Goal: Download file/media

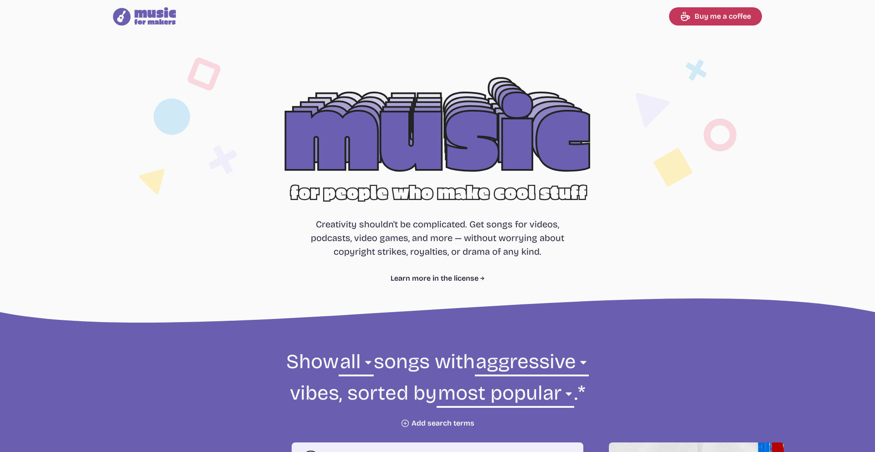
select select "aggressive"
select select "most popular"
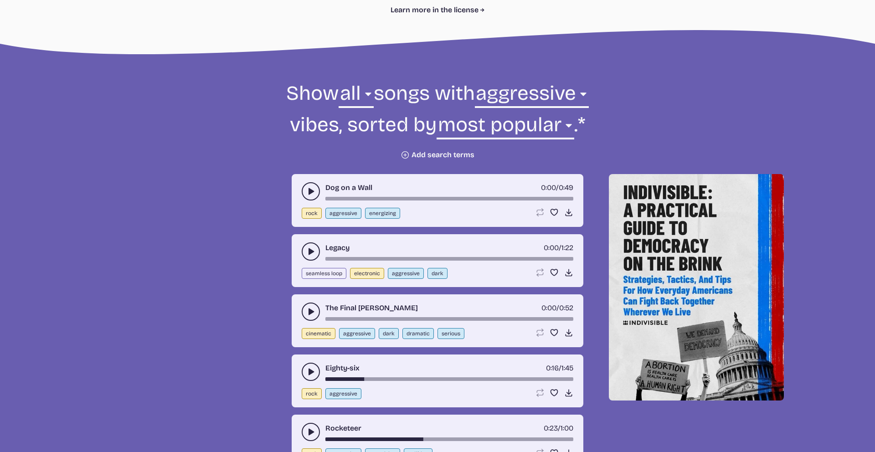
scroll to position [269, 0]
click at [518, 94] on select "any aggressive chill contemplative dark dramatic easygoing energizing happy ser…" at bounding box center [532, 95] width 114 height 31
select select "uplifting"
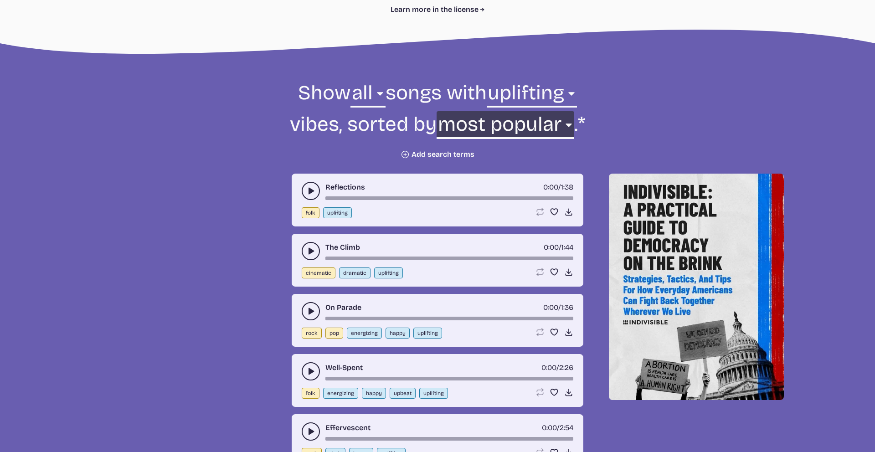
click at [472, 123] on select "newest oldest most popular least popular name" at bounding box center [505, 126] width 137 height 31
click at [307, 190] on icon "play-pause toggle" at bounding box center [310, 190] width 9 height 9
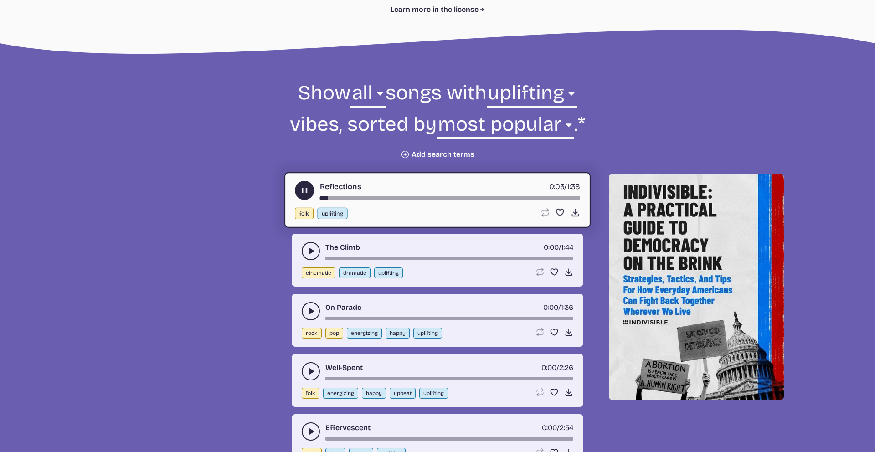
click at [300, 188] on icon "play-pause toggle" at bounding box center [305, 191] width 10 height 10
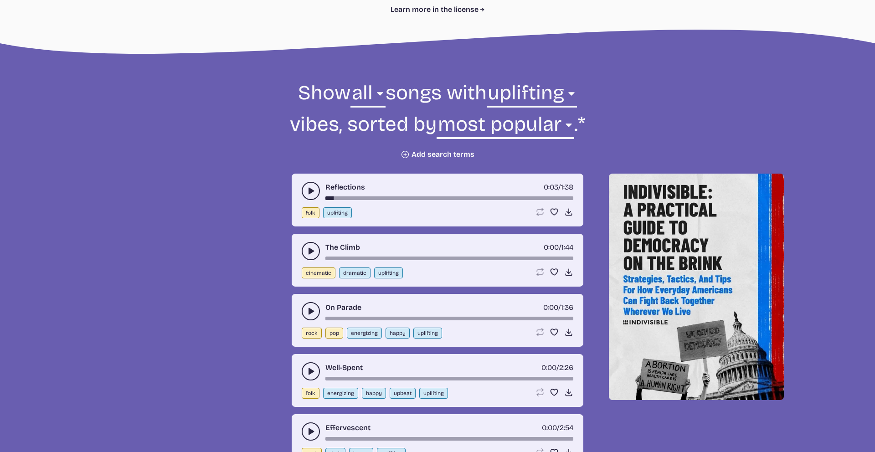
click at [307, 247] on icon "play-pause toggle" at bounding box center [310, 251] width 9 height 9
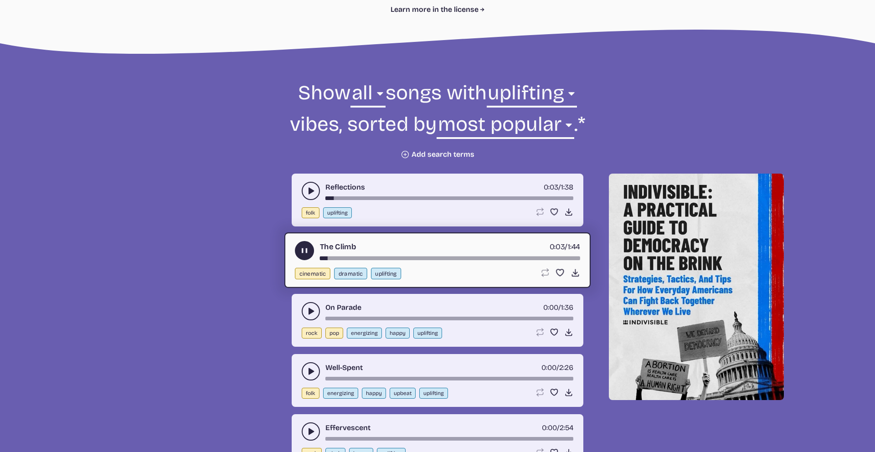
click at [301, 247] on icon "play-pause toggle" at bounding box center [305, 251] width 10 height 10
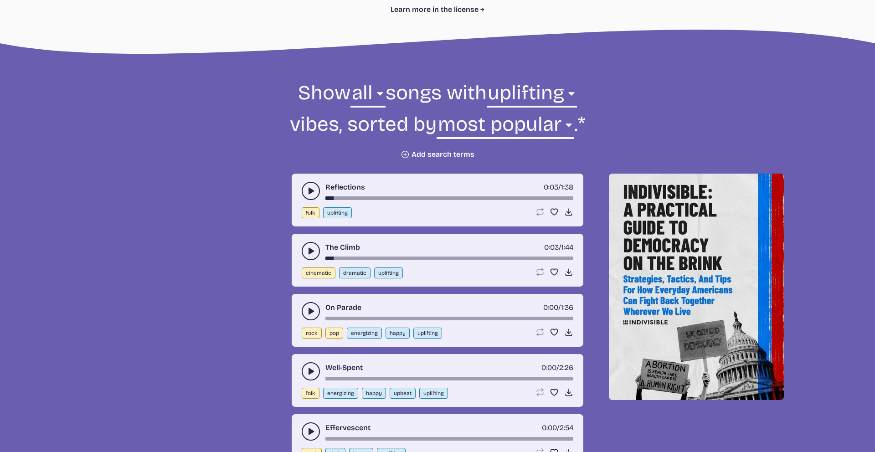
click at [310, 310] on use "play-pause toggle" at bounding box center [310, 311] width 9 height 9
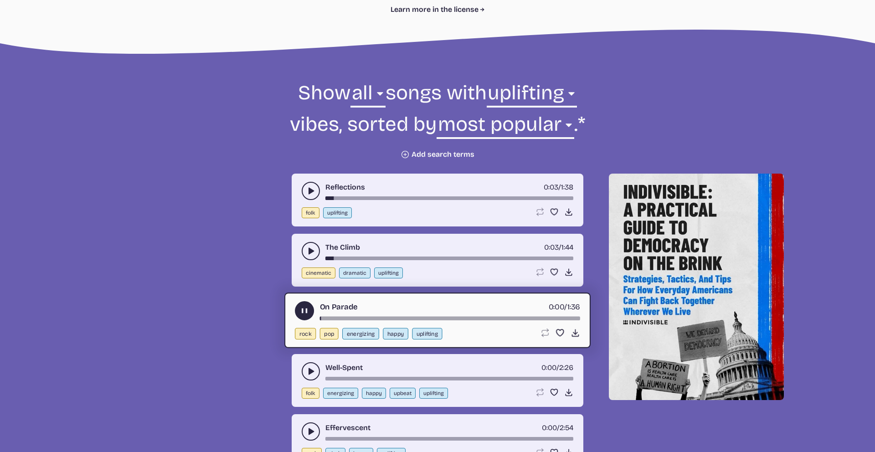
click at [310, 310] on button "play-pause toggle" at bounding box center [304, 310] width 19 height 19
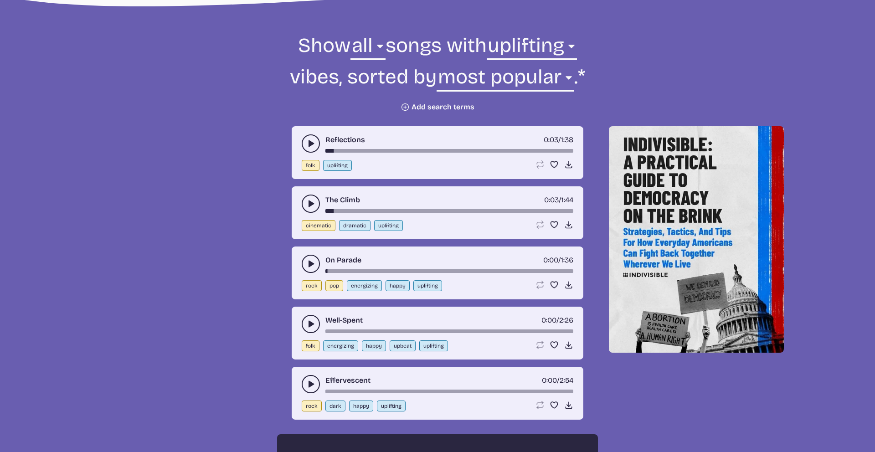
click at [308, 324] on icon "play-pause toggle" at bounding box center [310, 324] width 9 height 9
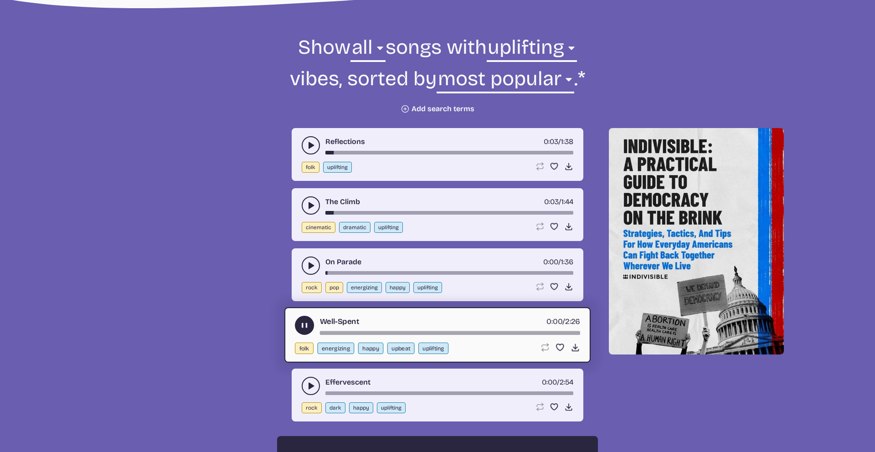
scroll to position [311, 0]
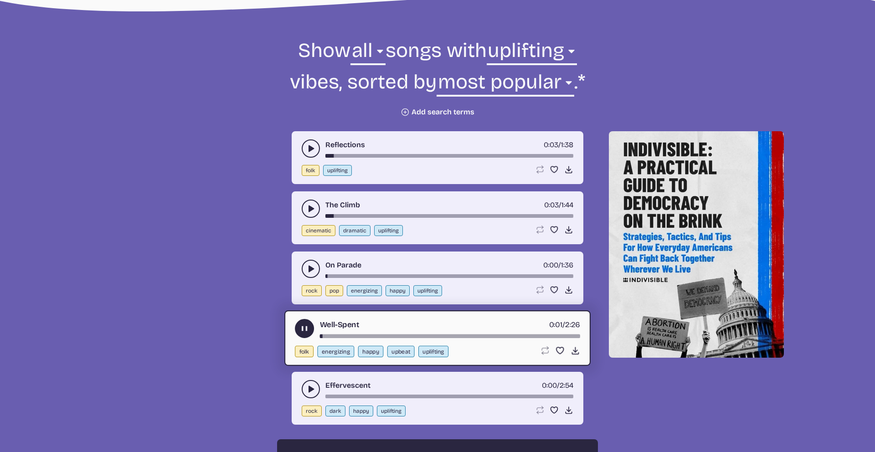
click at [306, 387] on icon "play-pause toggle" at bounding box center [310, 389] width 9 height 9
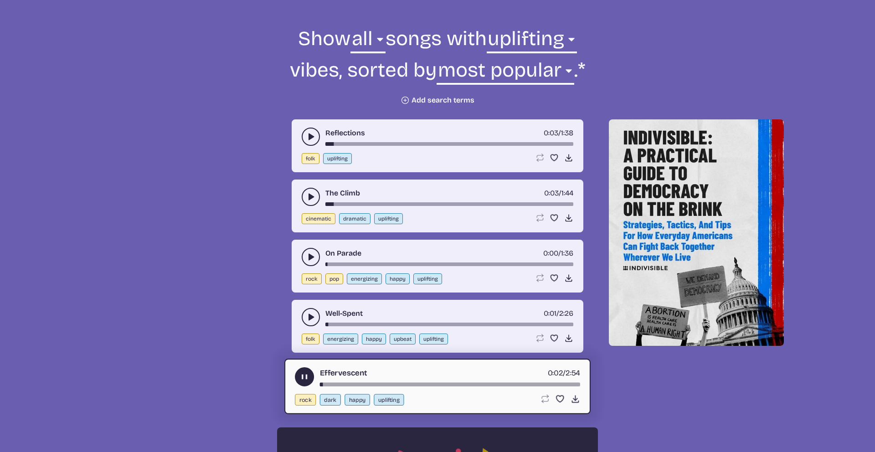
scroll to position [349, 0]
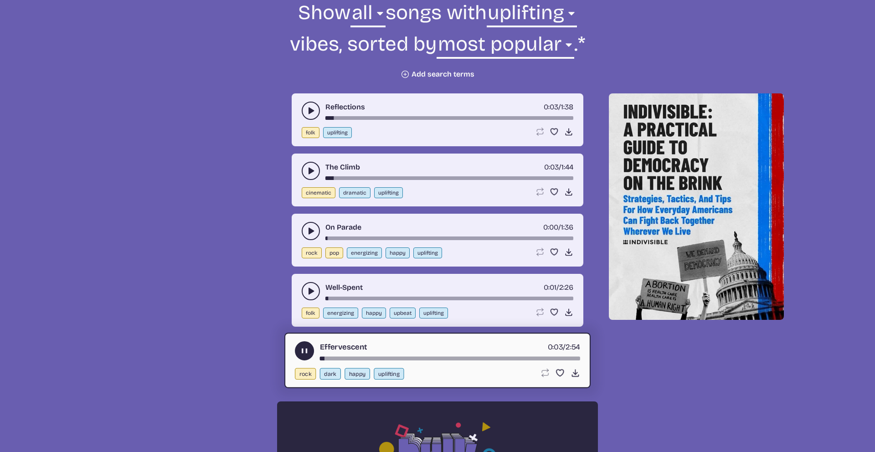
click at [305, 350] on icon "play-pause toggle" at bounding box center [305, 351] width 10 height 10
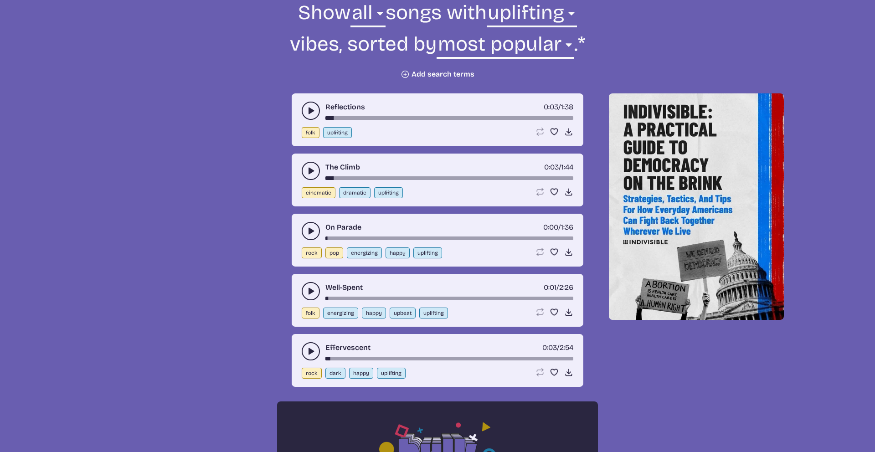
click at [310, 165] on button "play-pause toggle" at bounding box center [311, 171] width 18 height 18
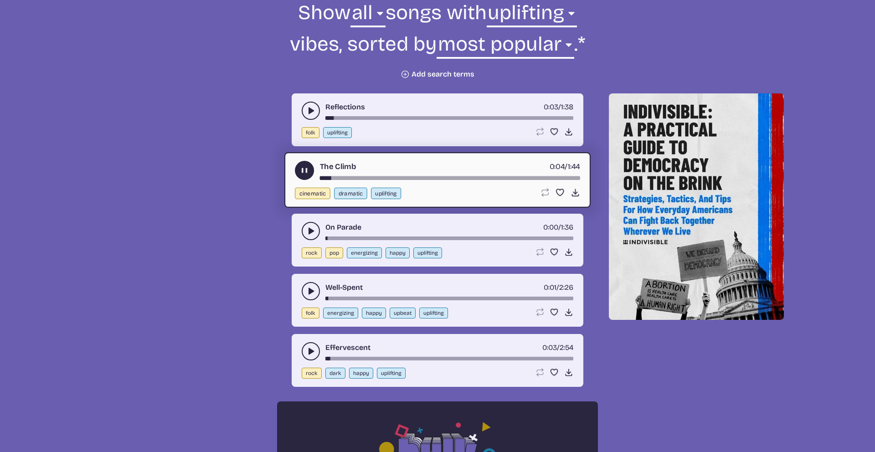
drag, startPoint x: 303, startPoint y: 168, endPoint x: 332, endPoint y: 171, distance: 29.3
click at [303, 168] on use "play-pause toggle" at bounding box center [305, 171] width 10 height 10
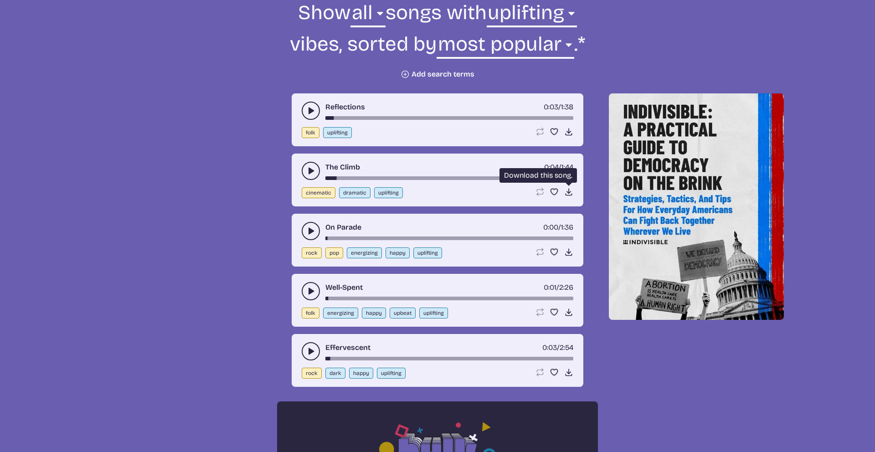
click at [566, 190] on icon "Download song" at bounding box center [568, 191] width 9 height 9
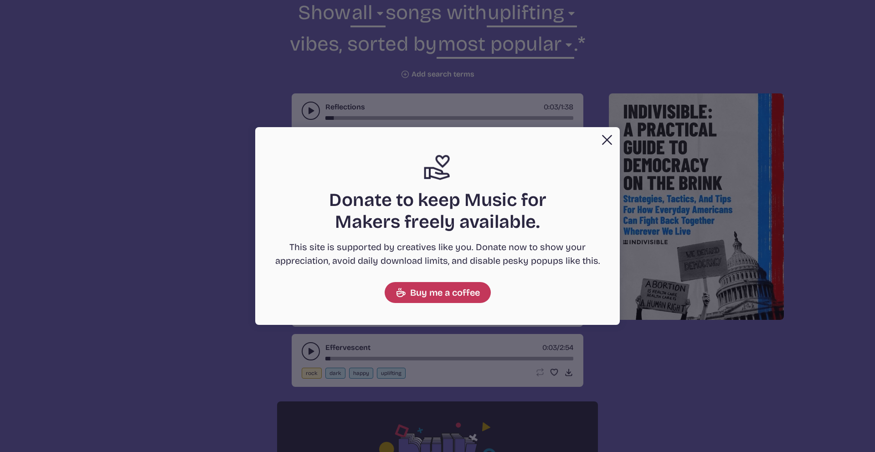
click at [602, 140] on button "Close" at bounding box center [607, 140] width 18 height 18
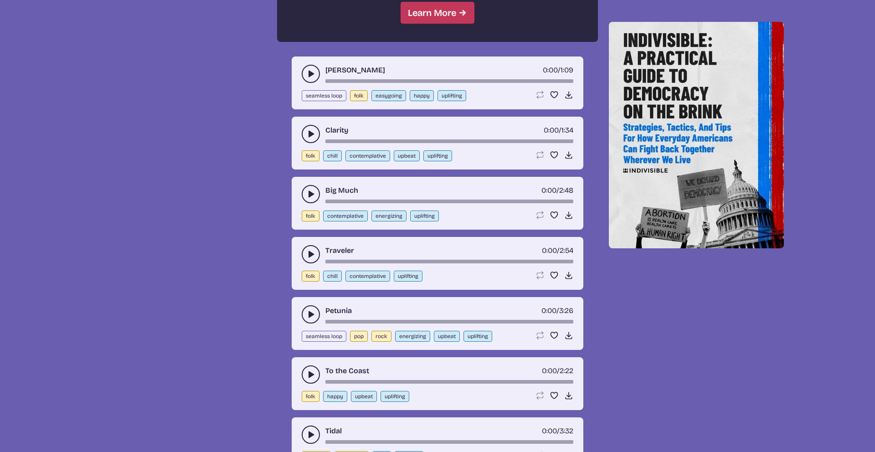
scroll to position [918, 0]
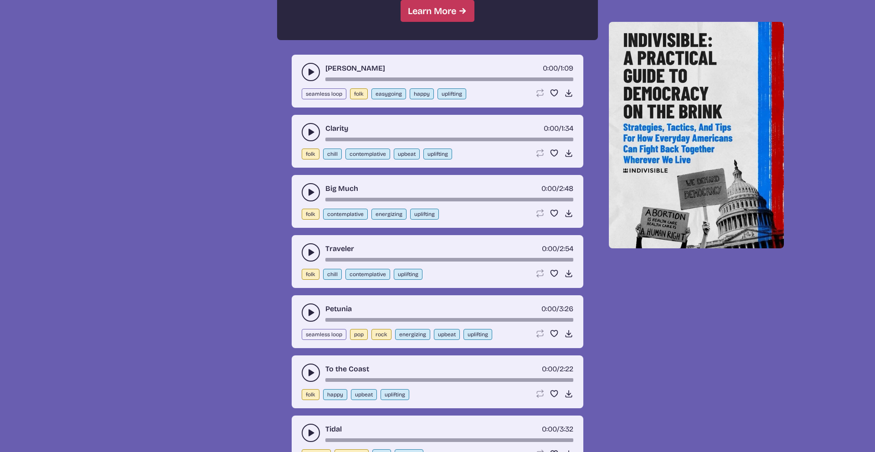
click at [309, 310] on use "play-pause toggle" at bounding box center [310, 312] width 9 height 9
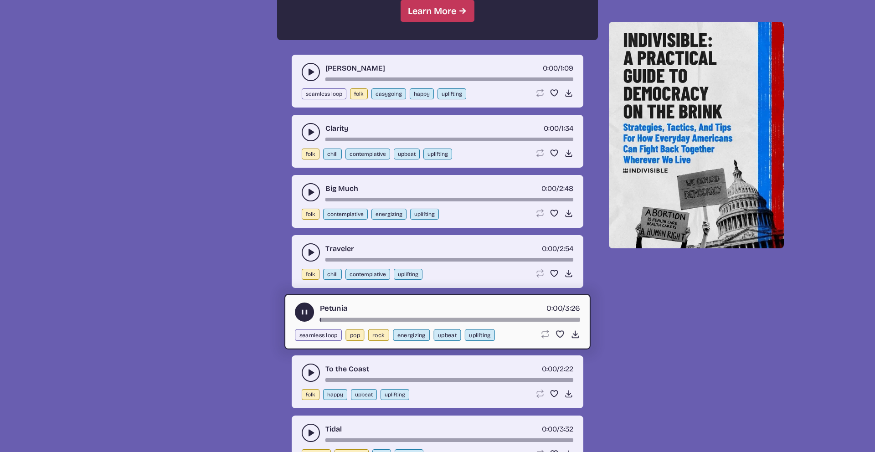
click at [305, 310] on use "play-pause toggle" at bounding box center [305, 313] width 10 height 10
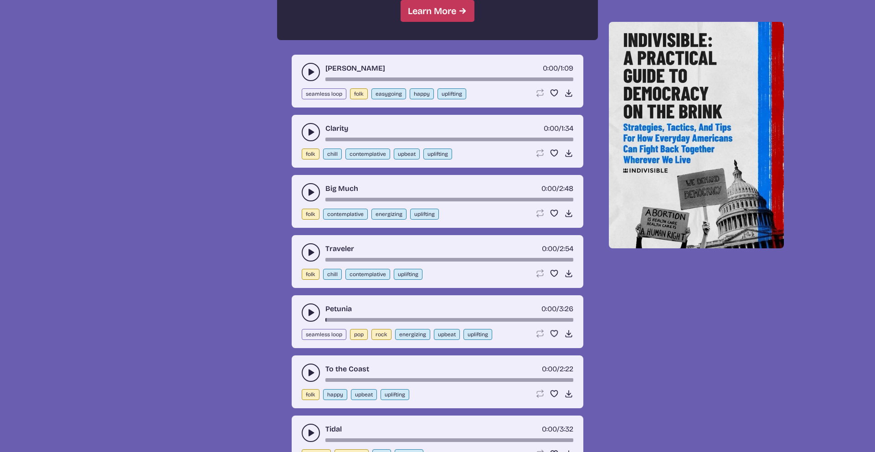
click at [305, 372] on button "play-pause toggle" at bounding box center [311, 373] width 18 height 18
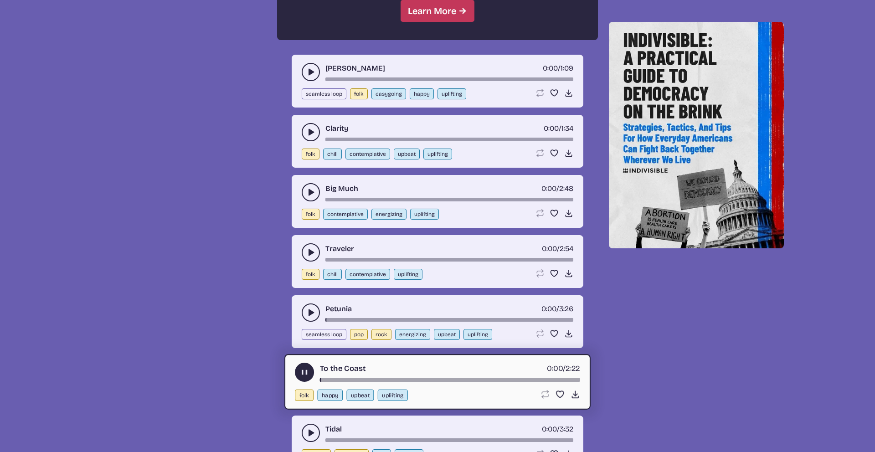
click at [305, 372] on icon "play-pause toggle" at bounding box center [305, 373] width 10 height 10
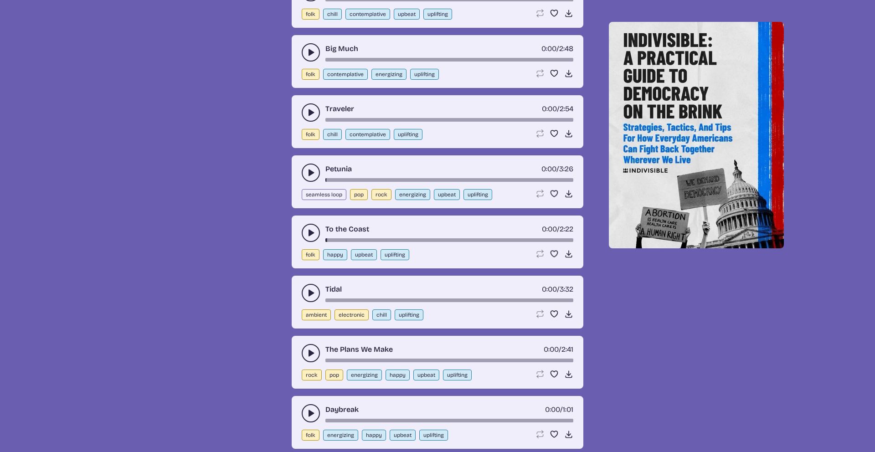
scroll to position [1067, 0]
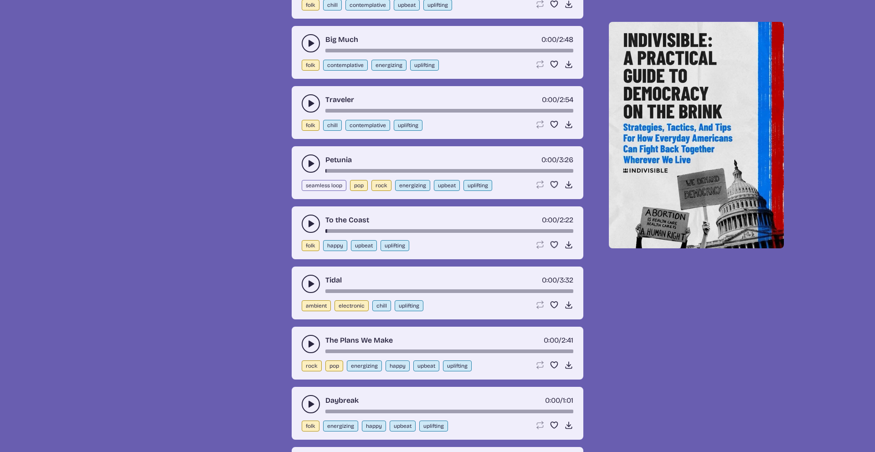
click at [309, 288] on icon "play-pause toggle" at bounding box center [310, 283] width 9 height 9
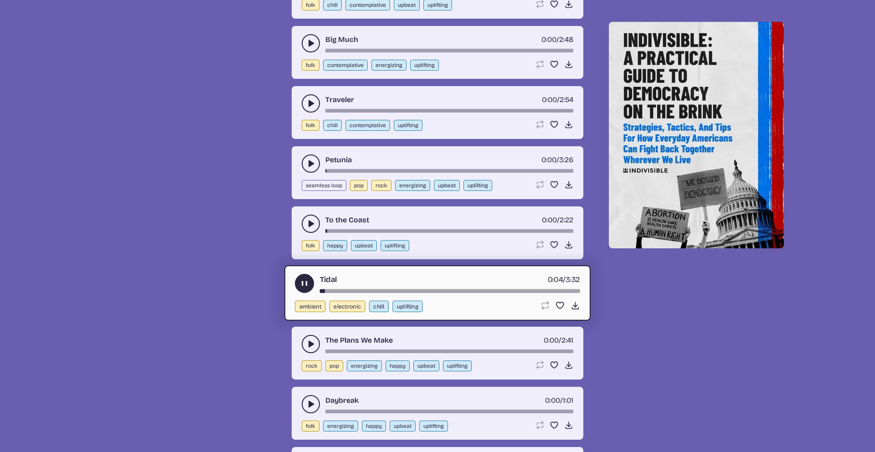
click at [334, 289] on div "song-time-bar" at bounding box center [450, 291] width 260 height 4
click at [302, 285] on use "play-pause toggle" at bounding box center [305, 284] width 10 height 10
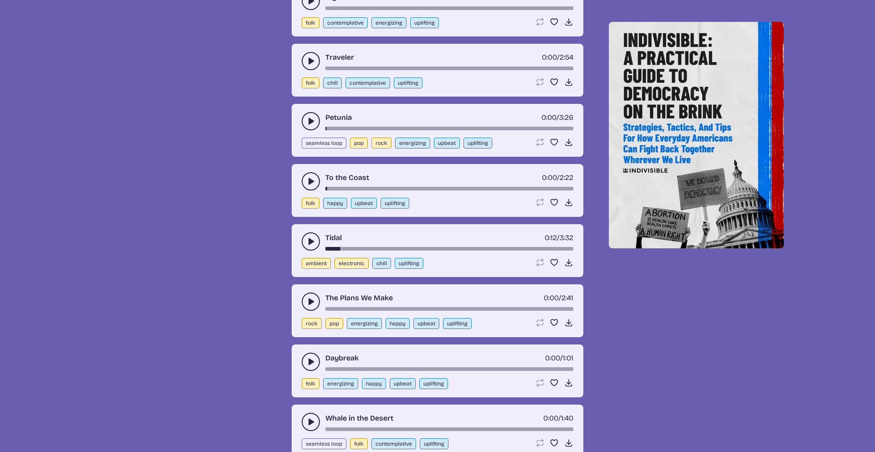
scroll to position [1159, 0]
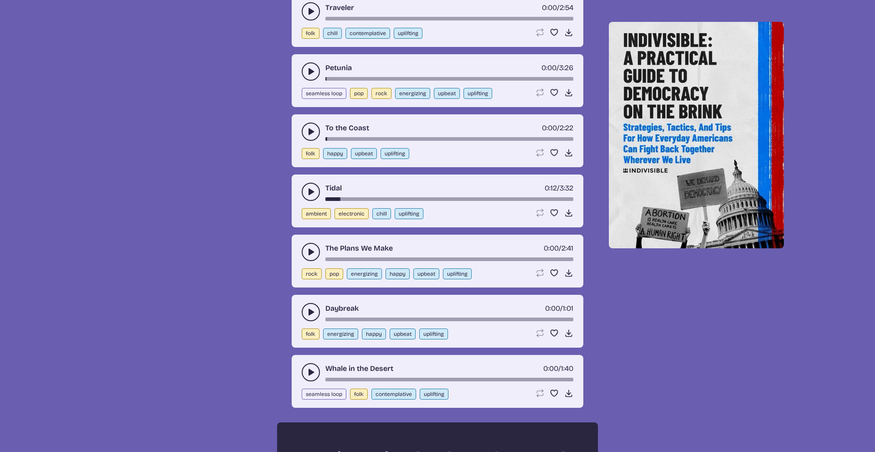
click at [311, 252] on use "play-pause toggle" at bounding box center [310, 252] width 9 height 9
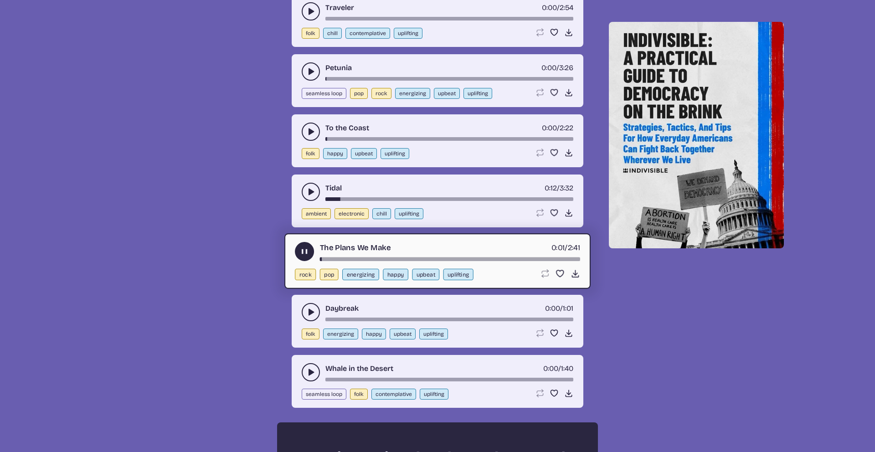
click at [338, 258] on div "song-time-bar" at bounding box center [450, 260] width 260 height 4
click at [303, 253] on use "play-pause toggle" at bounding box center [305, 252] width 10 height 10
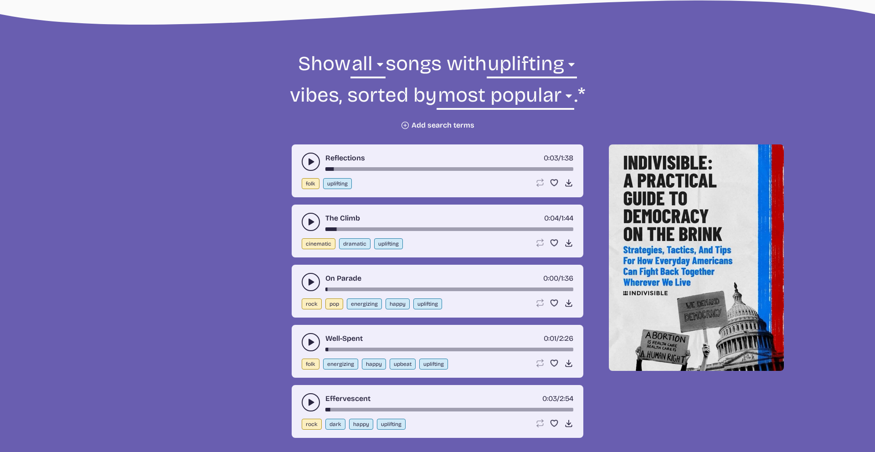
scroll to position [303, 0]
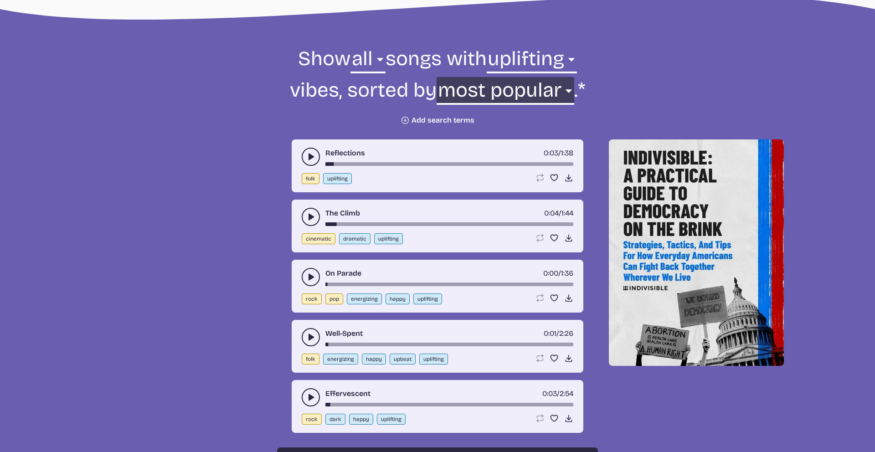
click at [485, 89] on select "newest oldest most popular least popular name" at bounding box center [505, 92] width 137 height 31
click at [432, 117] on button "Plus icon Add search terms" at bounding box center [438, 120] width 74 height 9
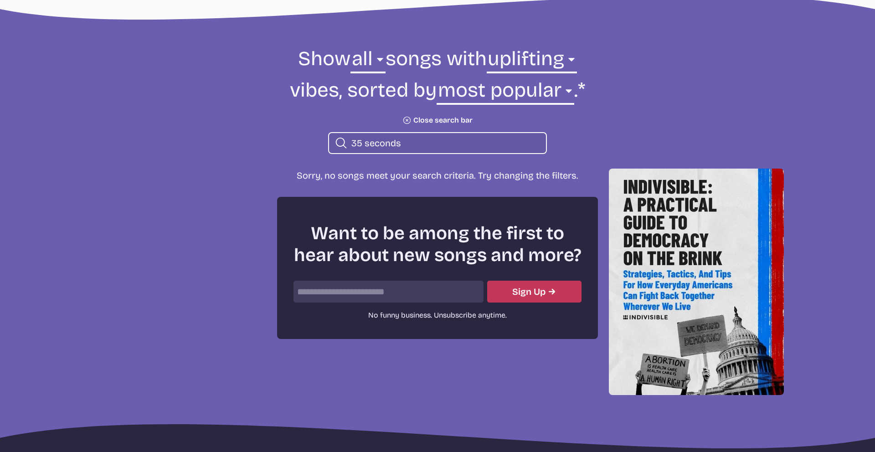
type input "35 seconds"
click at [404, 121] on icon at bounding box center [407, 120] width 10 height 10
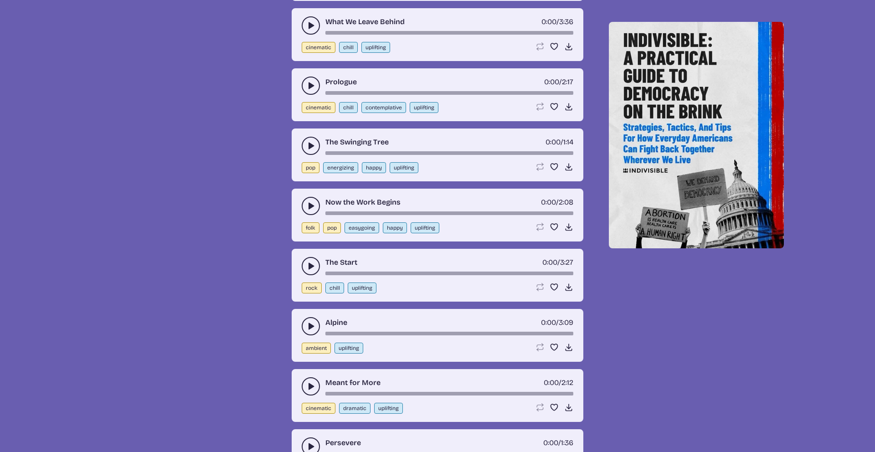
scroll to position [2762, 0]
